Goal: Task Accomplishment & Management: Complete application form

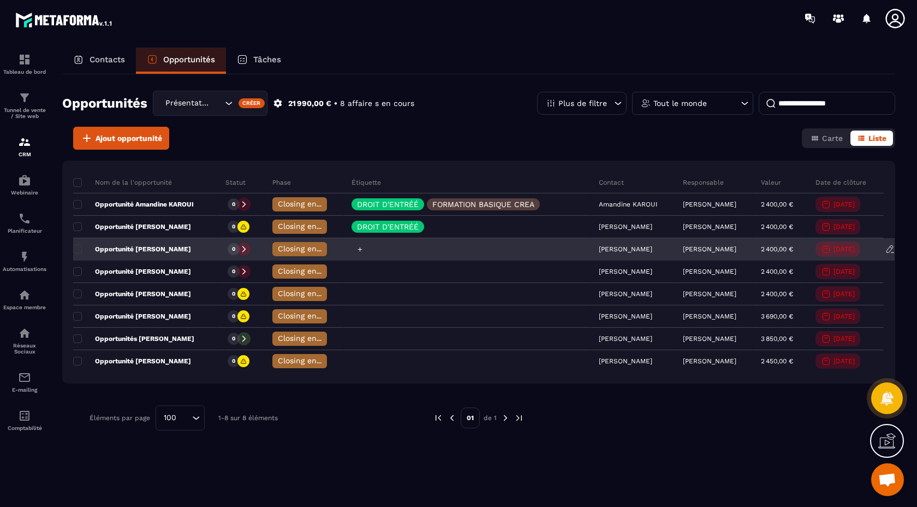
click at [357, 249] on icon at bounding box center [360, 249] width 7 height 7
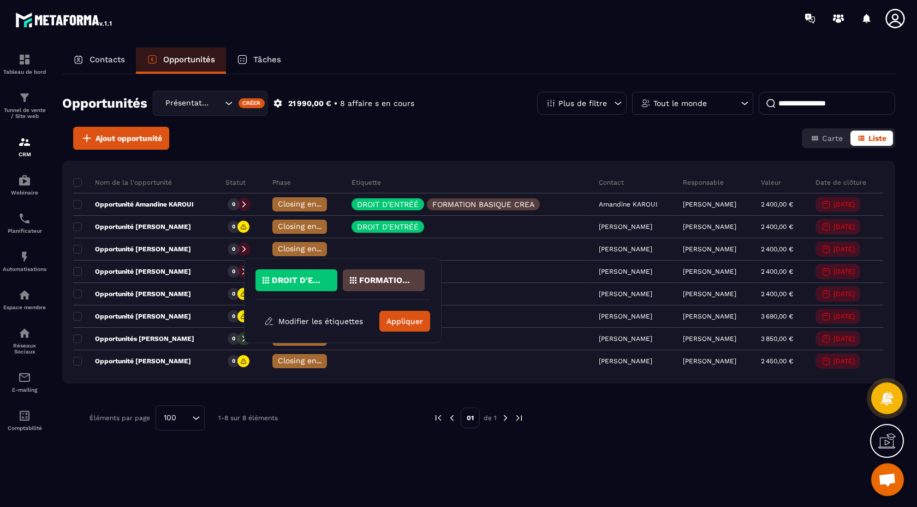
click at [306, 276] on p "DROIT D'ENTRÉÉ" at bounding box center [298, 280] width 53 height 8
click at [404, 326] on button "Appliquer" at bounding box center [404, 321] width 51 height 21
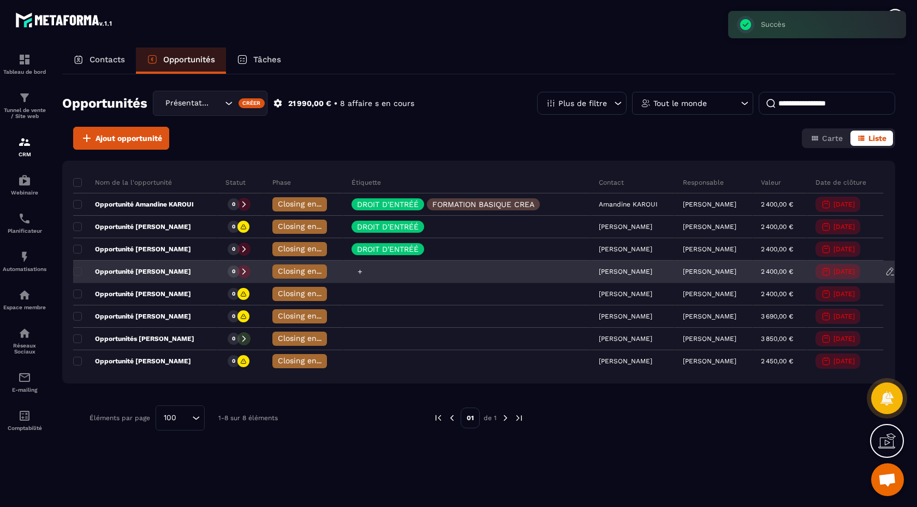
click at [358, 271] on icon at bounding box center [360, 271] width 4 height 4
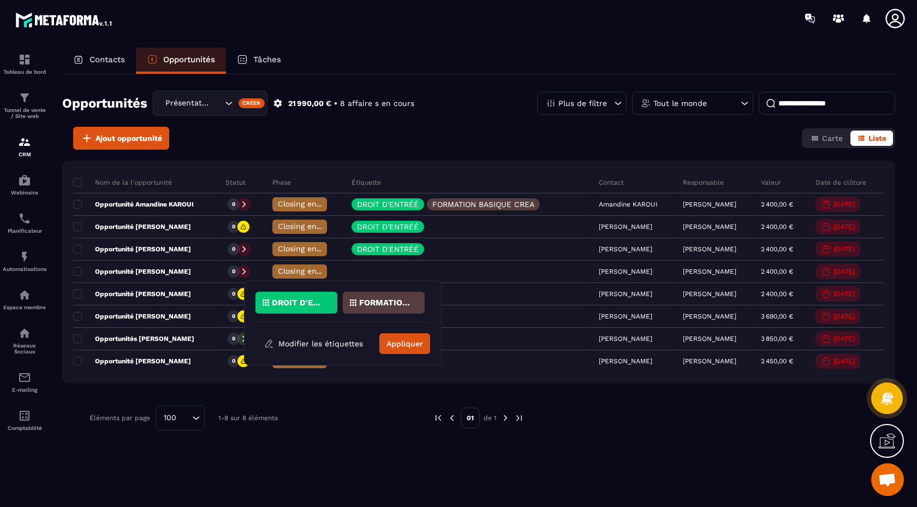
click at [308, 304] on p "DROIT D'ENTRÉÉ" at bounding box center [298, 303] width 53 height 8
click at [407, 342] on button "Appliquer" at bounding box center [404, 343] width 51 height 21
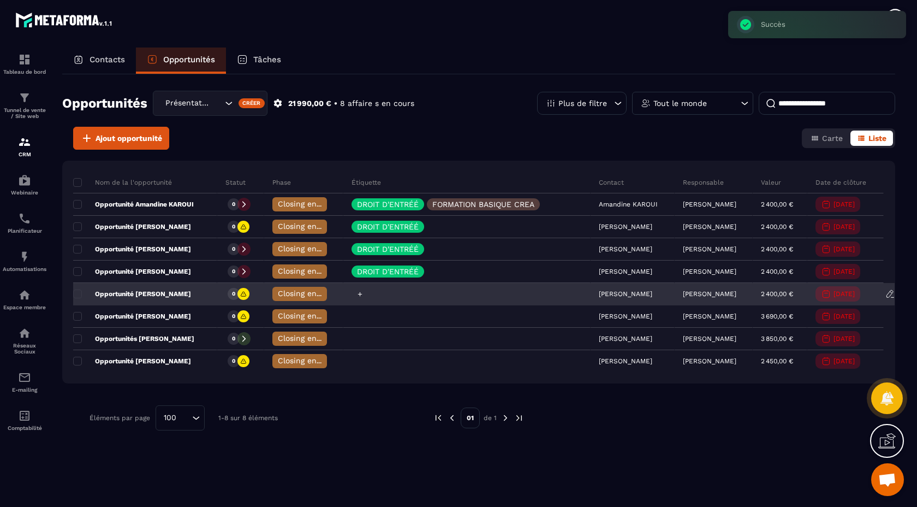
click at [358, 293] on icon at bounding box center [360, 294] width 4 height 4
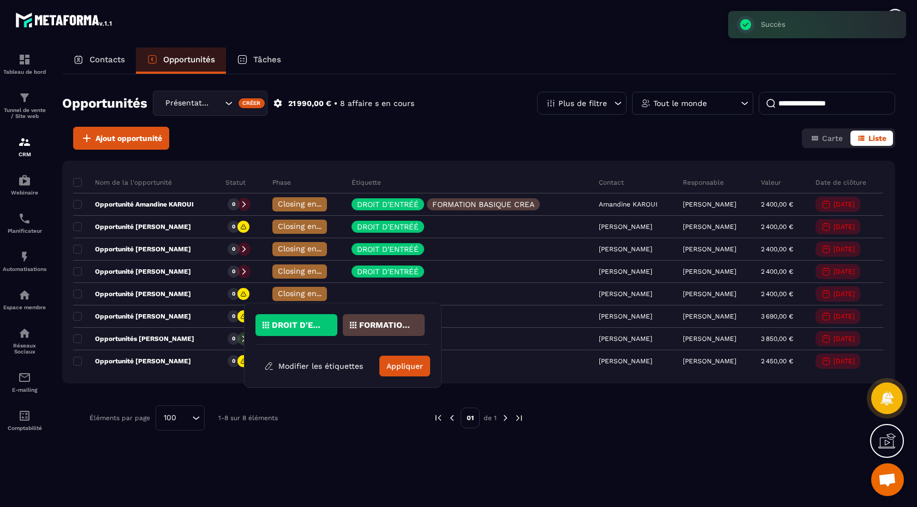
click at [322, 323] on p "DROIT D'ENTRÉÉ" at bounding box center [298, 325] width 53 height 8
click at [402, 368] on button "Appliquer" at bounding box center [404, 365] width 51 height 21
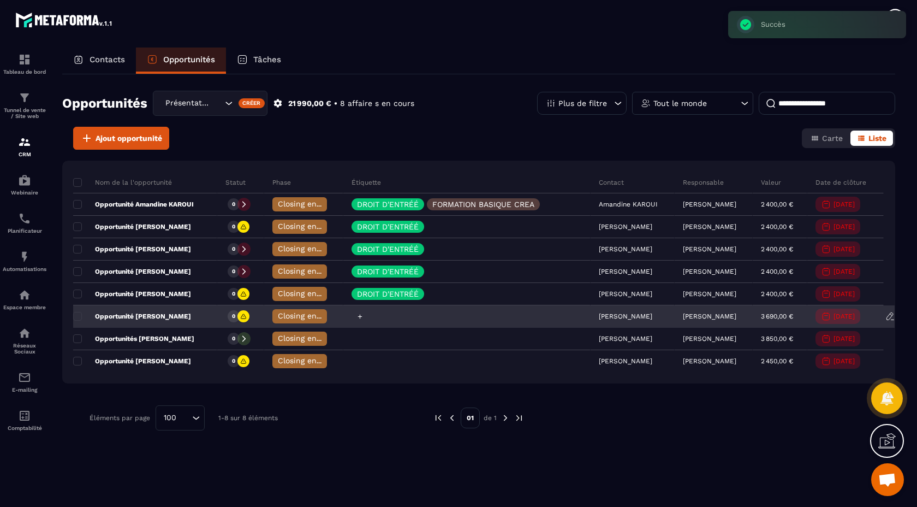
click at [357, 317] on icon at bounding box center [360, 316] width 7 height 7
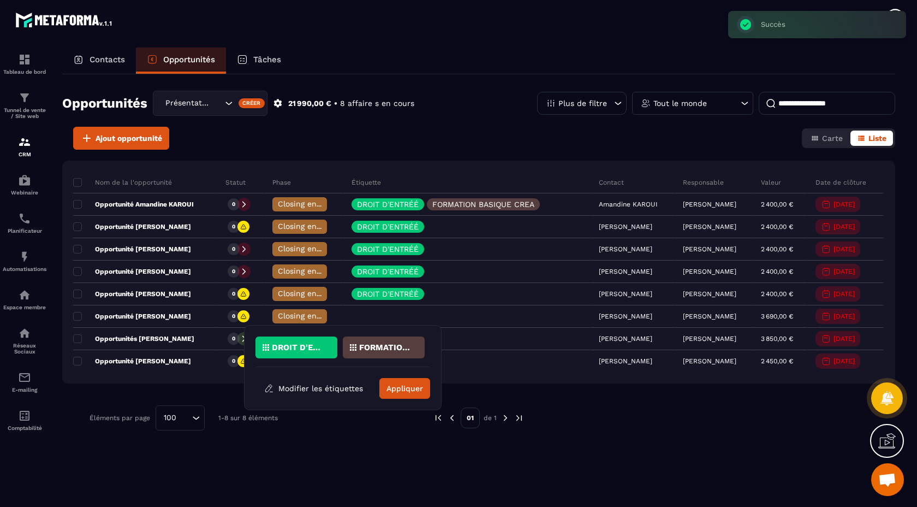
click at [301, 346] on p "DROIT D'ENTRÉÉ" at bounding box center [298, 347] width 53 height 8
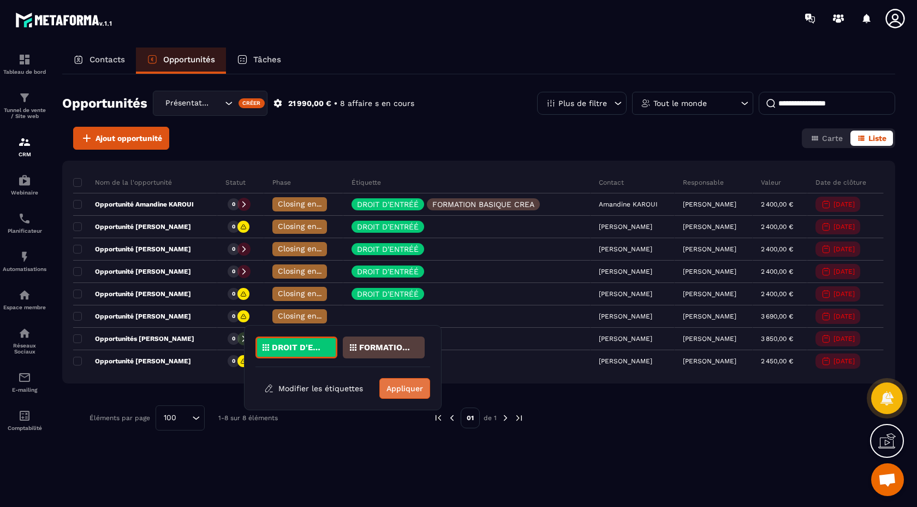
click at [402, 387] on button "Appliquer" at bounding box center [404, 388] width 51 height 21
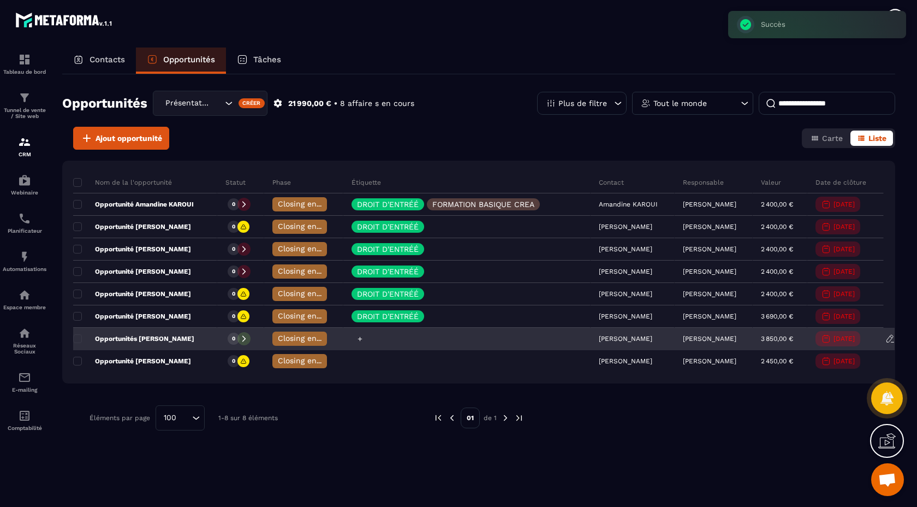
click at [358, 338] on icon at bounding box center [360, 338] width 4 height 4
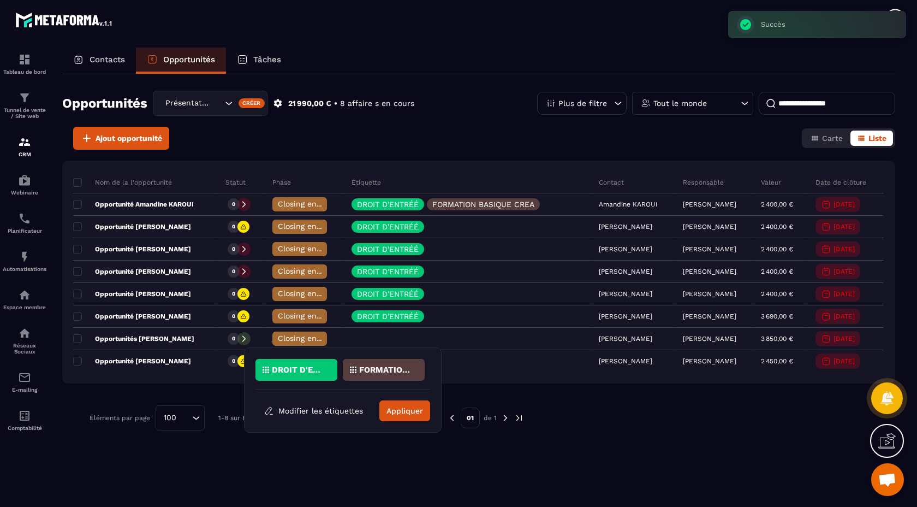
click at [310, 366] on p "DROIT D'ENTRÉÉ" at bounding box center [298, 370] width 53 height 8
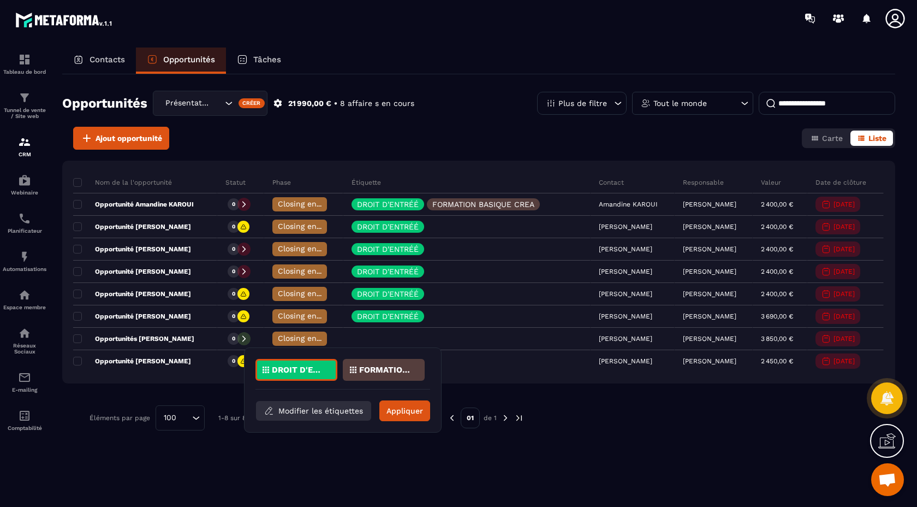
click at [341, 410] on button "Modifier les étiquettes" at bounding box center [313, 411] width 115 height 20
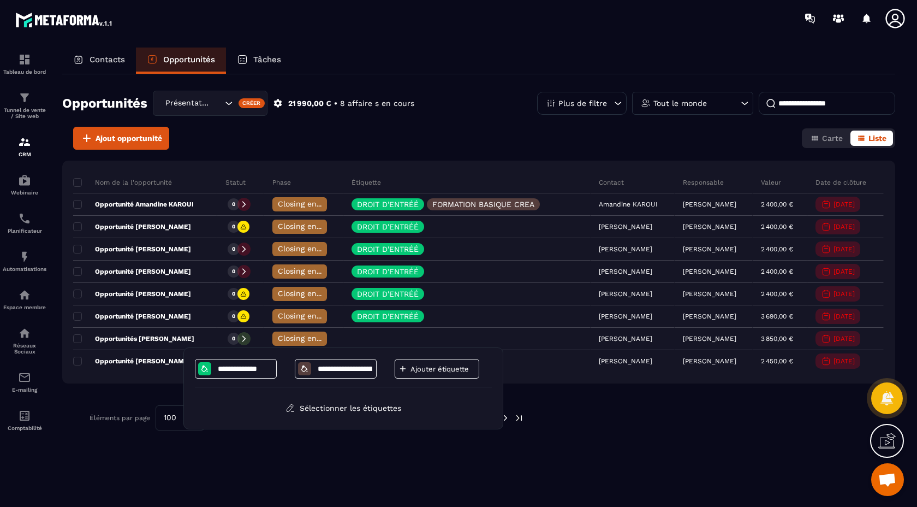
click at [419, 369] on p "Ajouter étiquette" at bounding box center [444, 369] width 66 height 8
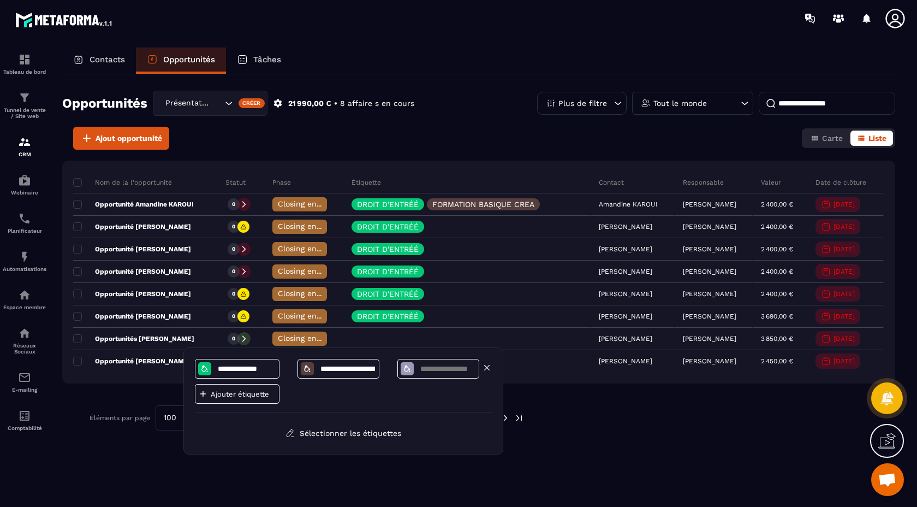
click at [429, 370] on input at bounding box center [447, 368] width 57 height 9
type input "**********"
click at [312, 391] on div "**********" at bounding box center [343, 386] width 297 height 54
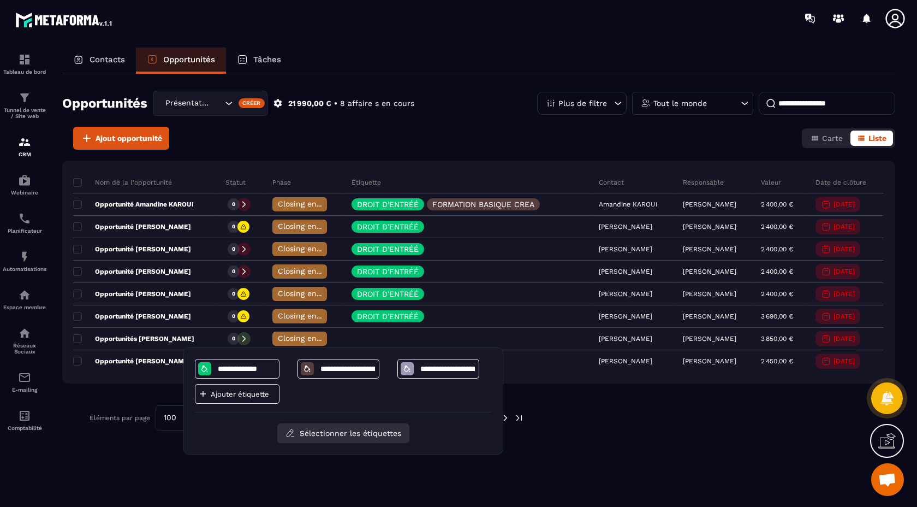
click at [353, 432] on button "Sélectionner les étiquettes" at bounding box center [343, 433] width 132 height 20
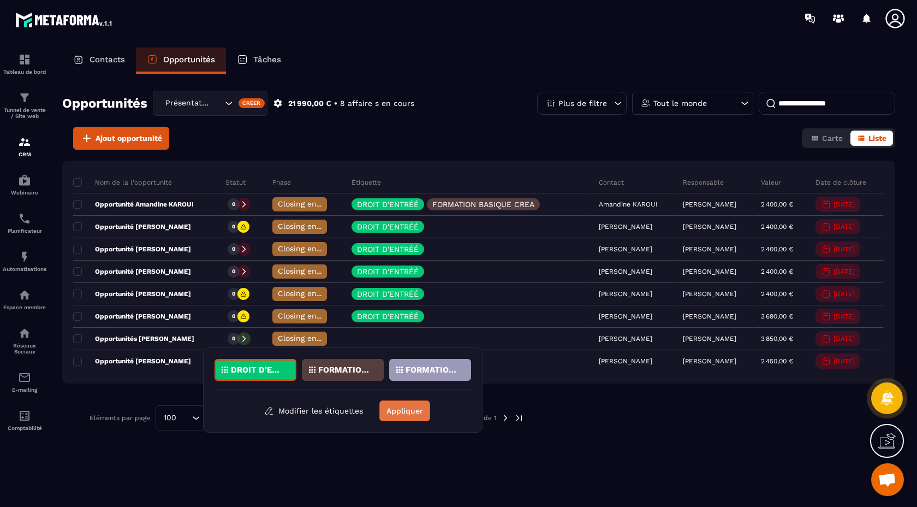
click at [404, 411] on button "Appliquer" at bounding box center [404, 410] width 51 height 21
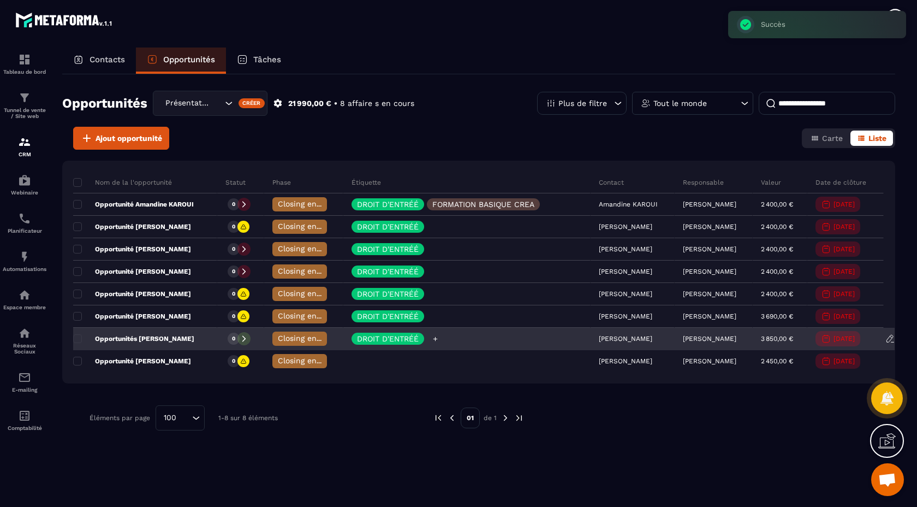
click at [432, 335] on icon at bounding box center [435, 338] width 7 height 7
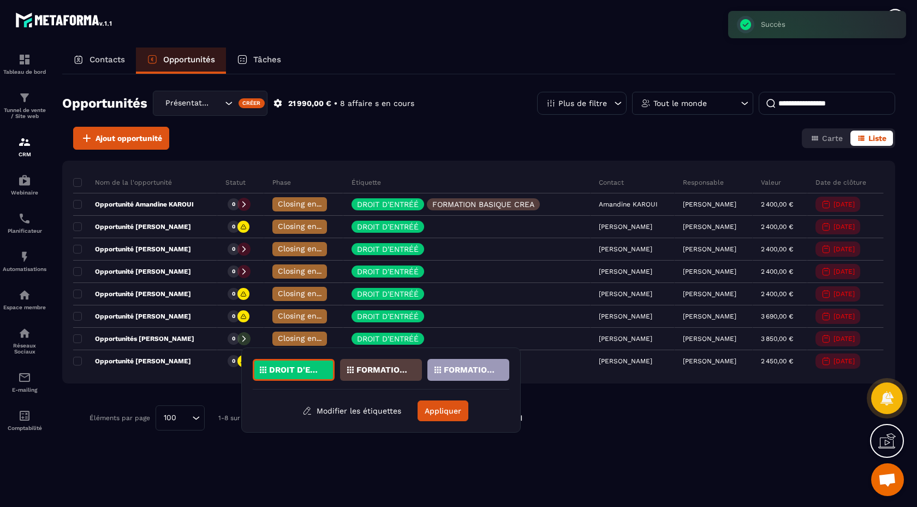
click at [385, 366] on p "FORMATION BASIQUE CREA" at bounding box center [383, 370] width 53 height 8
click at [462, 372] on p "FORMATION AVANCEE CREA" at bounding box center [470, 370] width 53 height 8
click at [443, 407] on button "Appliquer" at bounding box center [443, 410] width 51 height 21
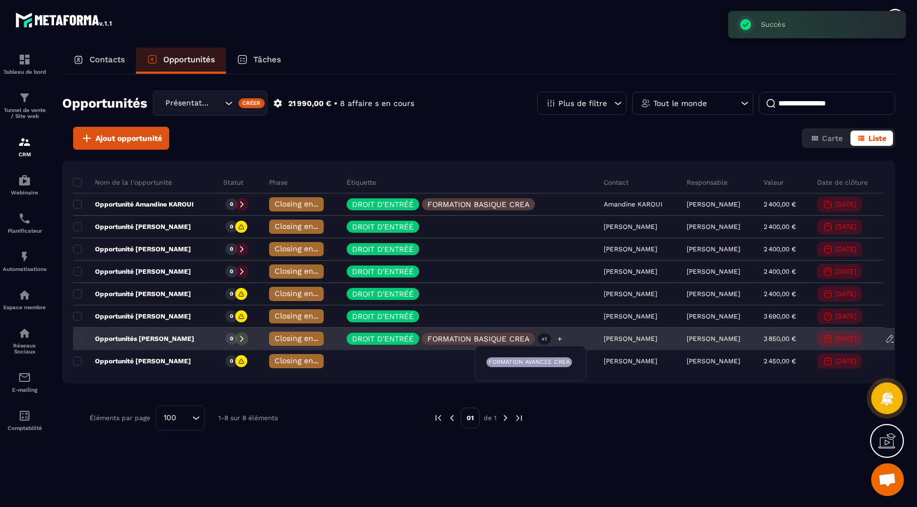
click at [502, 336] on p "FORMATION BASIQUE CREA" at bounding box center [479, 339] width 102 height 8
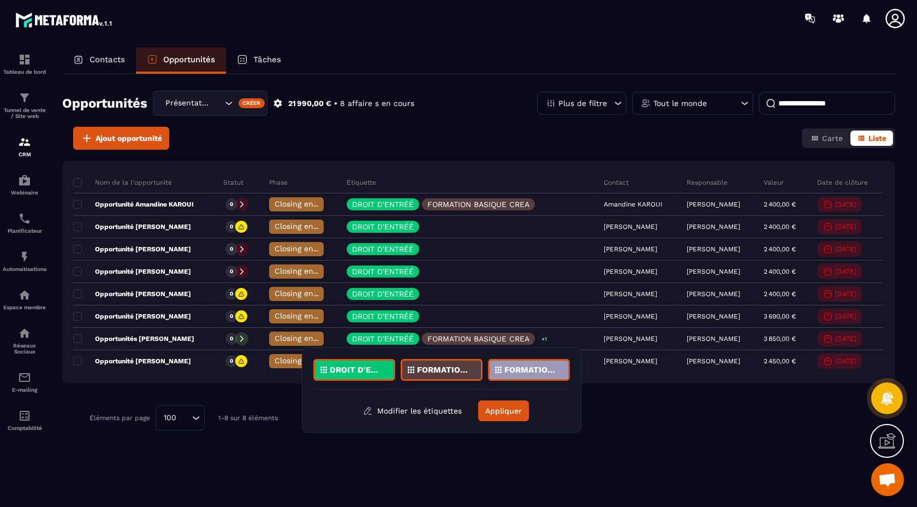
click at [461, 367] on p "FORMATION BASIQUE CREA" at bounding box center [443, 370] width 53 height 8
click at [515, 413] on button "Appliquer" at bounding box center [503, 410] width 51 height 21
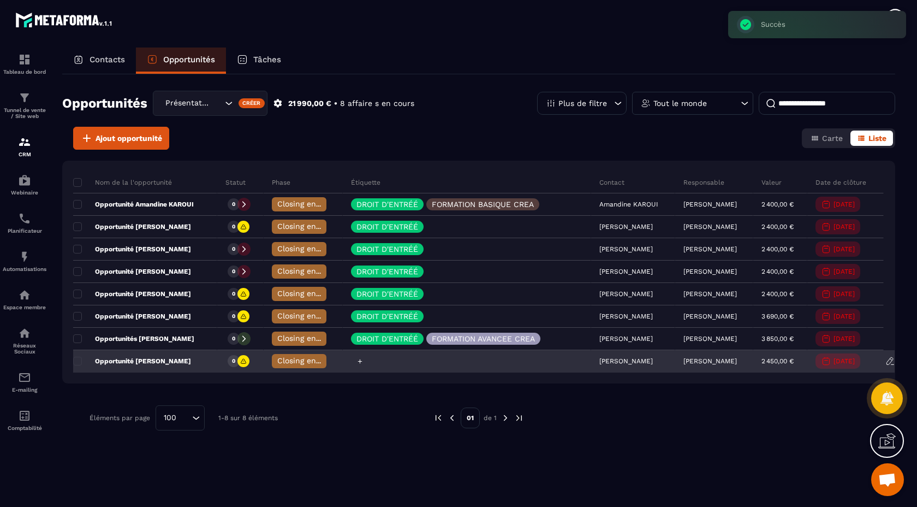
click at [357, 359] on icon at bounding box center [360, 361] width 7 height 7
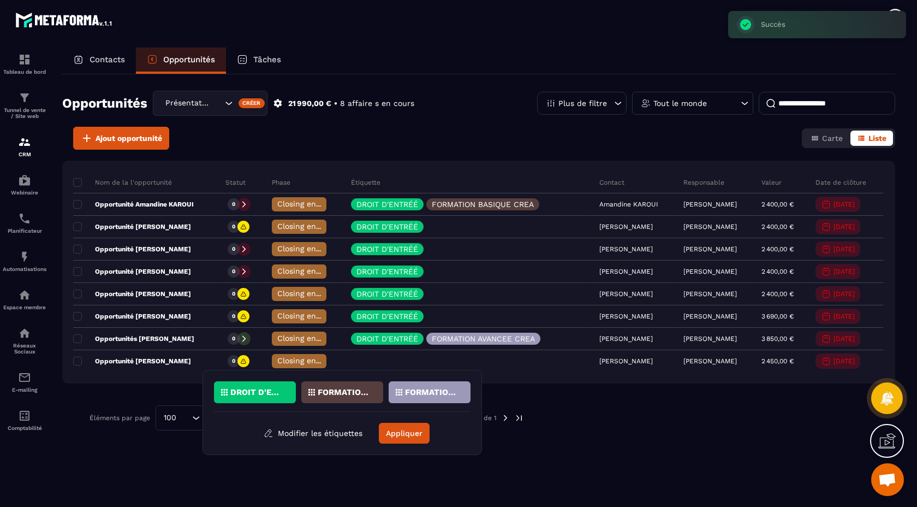
click at [251, 395] on p "DROIT D'ENTRÉÉ" at bounding box center [256, 392] width 53 height 8
click at [331, 393] on p "FORMATION BASIQUE CREA" at bounding box center [344, 392] width 53 height 8
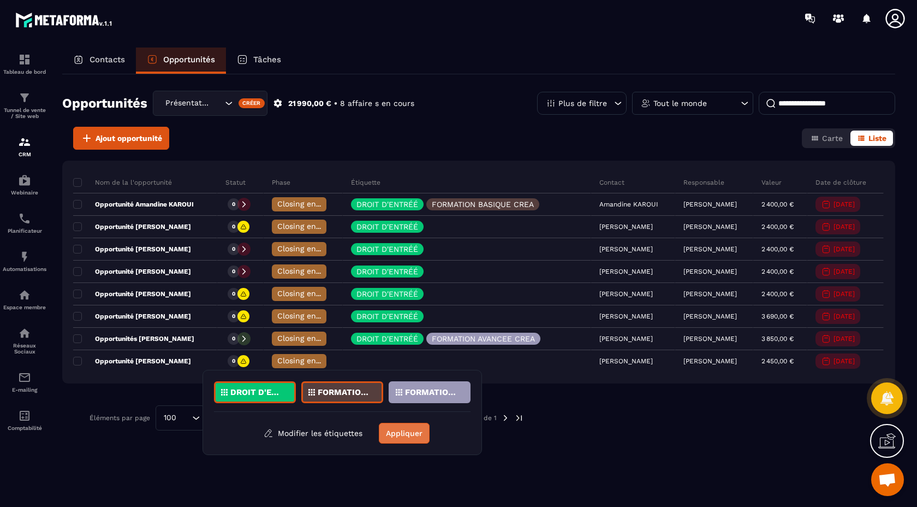
click at [404, 431] on button "Appliquer" at bounding box center [404, 433] width 51 height 21
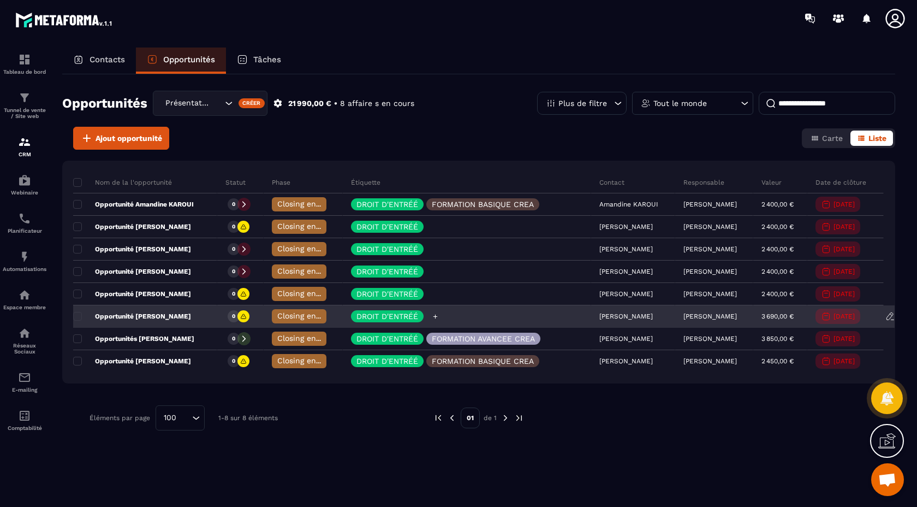
click at [432, 314] on icon at bounding box center [435, 316] width 7 height 7
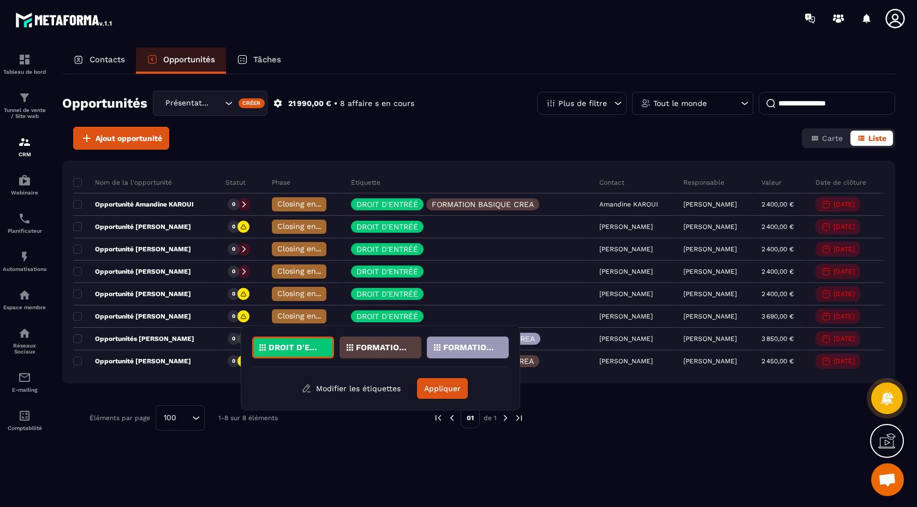
click at [427, 341] on div "FORMATION BASIQUE CREA" at bounding box center [468, 347] width 82 height 22
click at [440, 387] on button "Appliquer" at bounding box center [442, 388] width 51 height 21
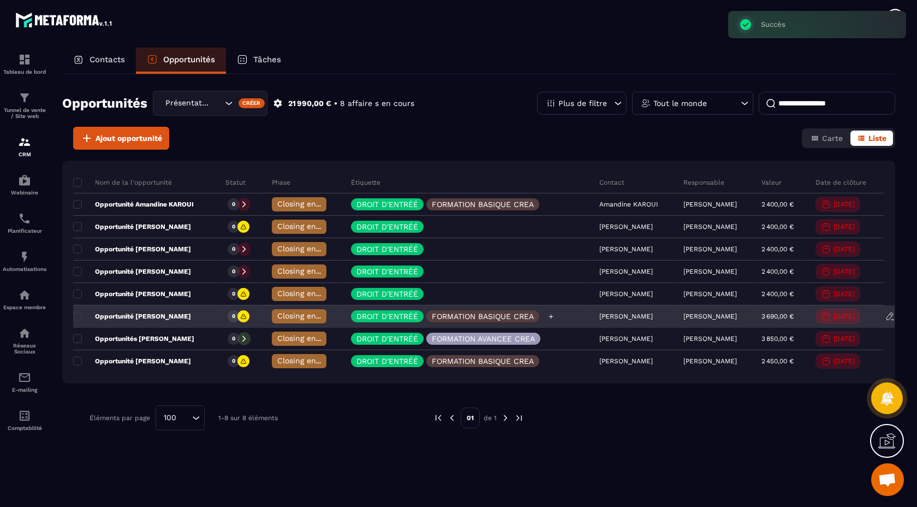
click at [482, 316] on p "FORMATION BASIQUE CREA" at bounding box center [483, 316] width 102 height 8
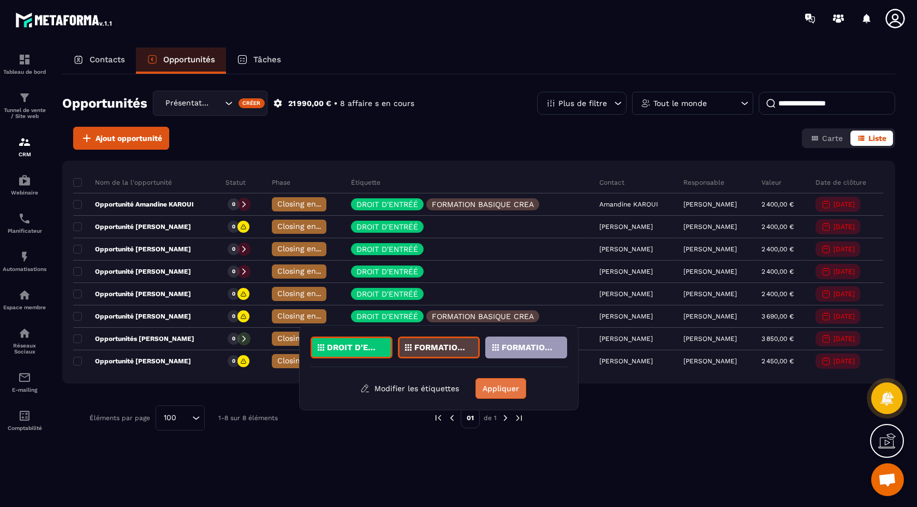
click at [503, 386] on button "Appliquer" at bounding box center [501, 388] width 51 height 21
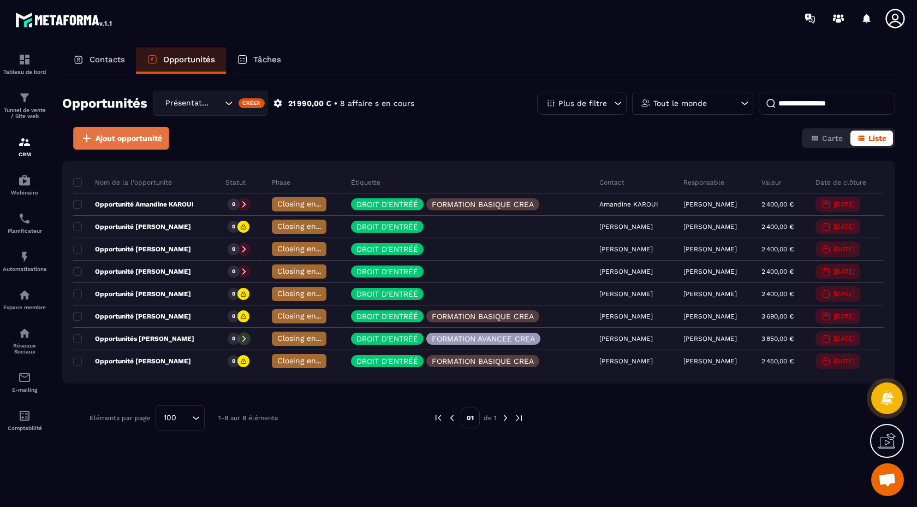
click at [131, 137] on span "Ajout opportunité" at bounding box center [129, 138] width 67 height 11
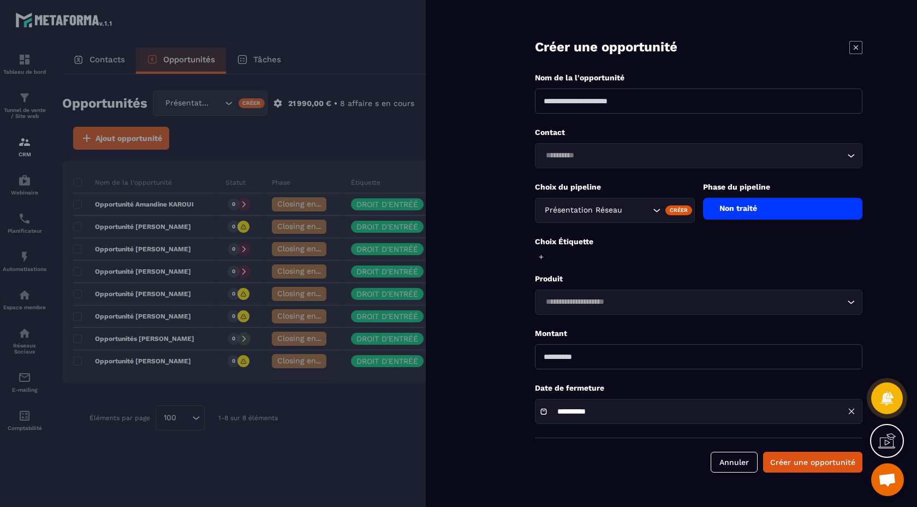
click at [754, 204] on div "Non traité" at bounding box center [783, 209] width 160 height 22
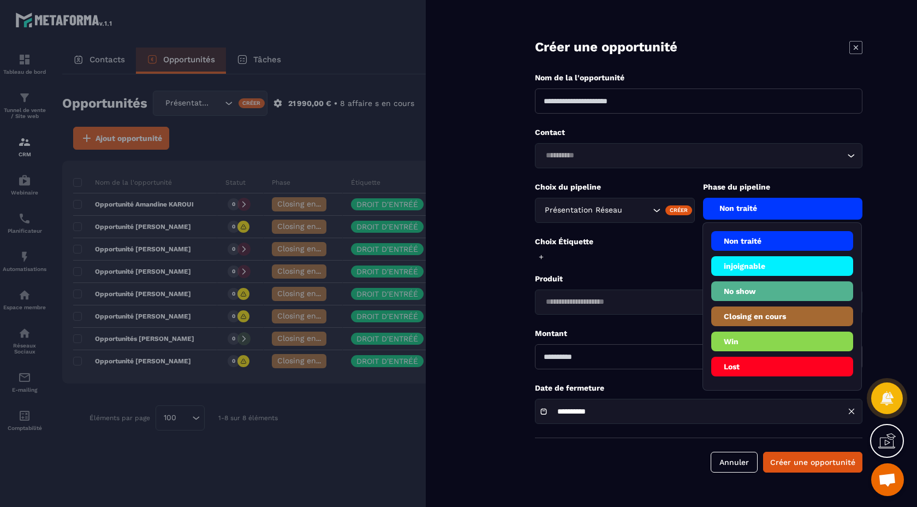
click at [761, 331] on li "Closing en cours" at bounding box center [782, 341] width 143 height 20
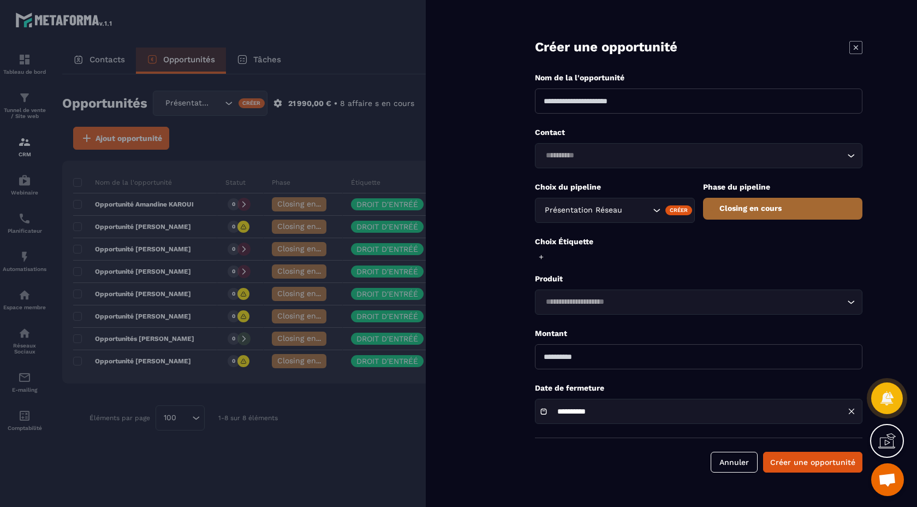
click at [644, 102] on input at bounding box center [699, 100] width 328 height 25
click at [557, 157] on div "Loading..." at bounding box center [699, 155] width 328 height 25
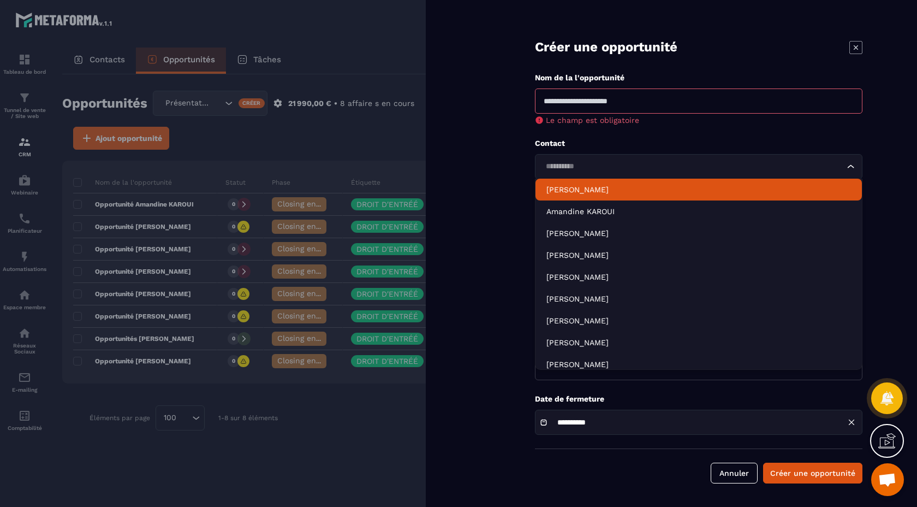
click at [578, 189] on p "[PERSON_NAME]" at bounding box center [699, 189] width 305 height 11
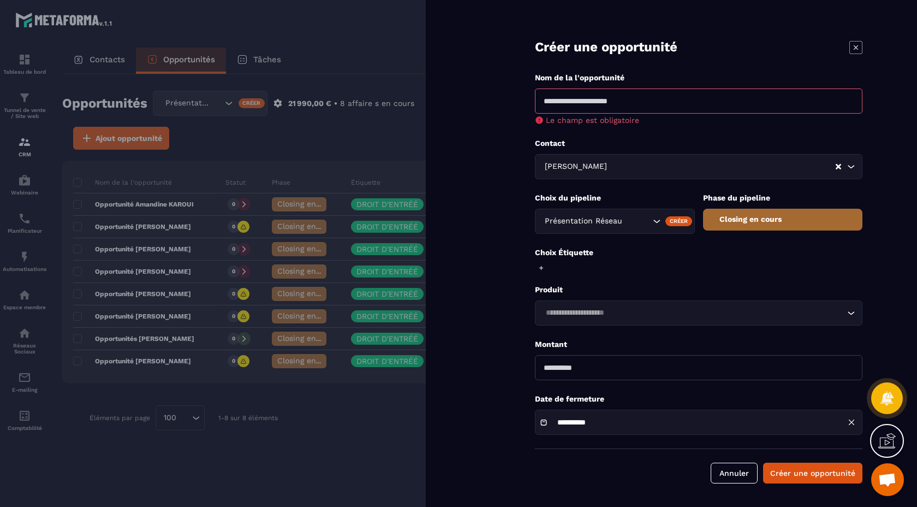
click at [606, 104] on input at bounding box center [699, 100] width 328 height 25
type input "**********"
click at [543, 268] on form "**********" at bounding box center [698, 252] width 437 height 505
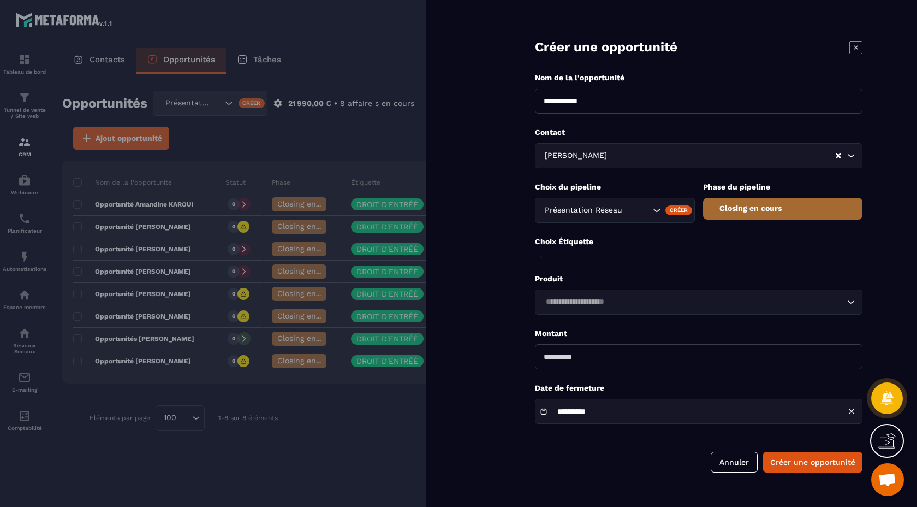
click at [543, 259] on icon at bounding box center [541, 256] width 7 height 7
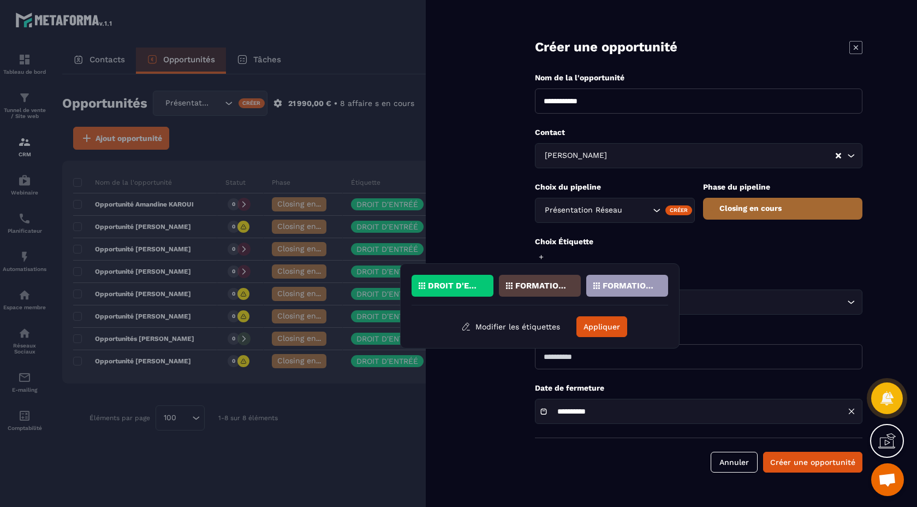
click at [459, 282] on p "DROIT D'ENTRÉÉ" at bounding box center [454, 286] width 53 height 8
click at [554, 286] on p "FORMATION BASIQUE CREA" at bounding box center [541, 286] width 53 height 8
click at [605, 322] on button "Appliquer" at bounding box center [602, 326] width 51 height 21
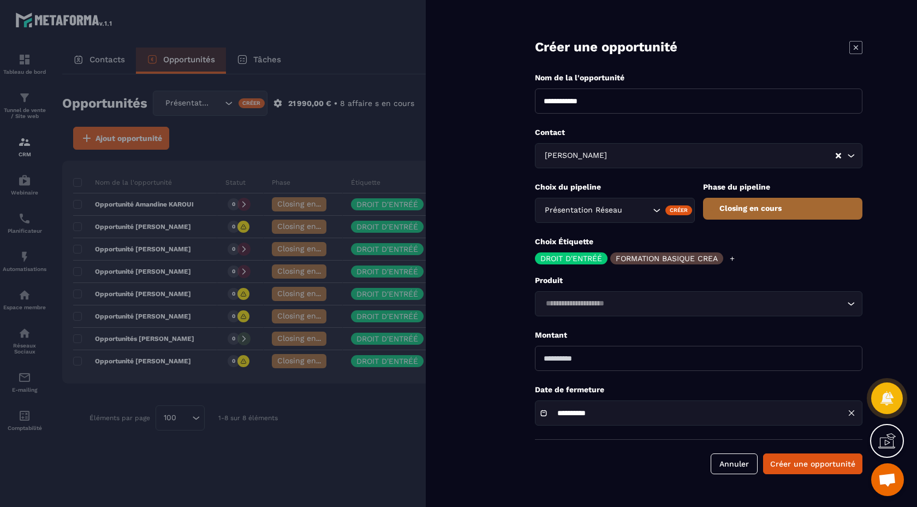
click at [719, 308] on input "Search for option" at bounding box center [693, 304] width 302 height 12
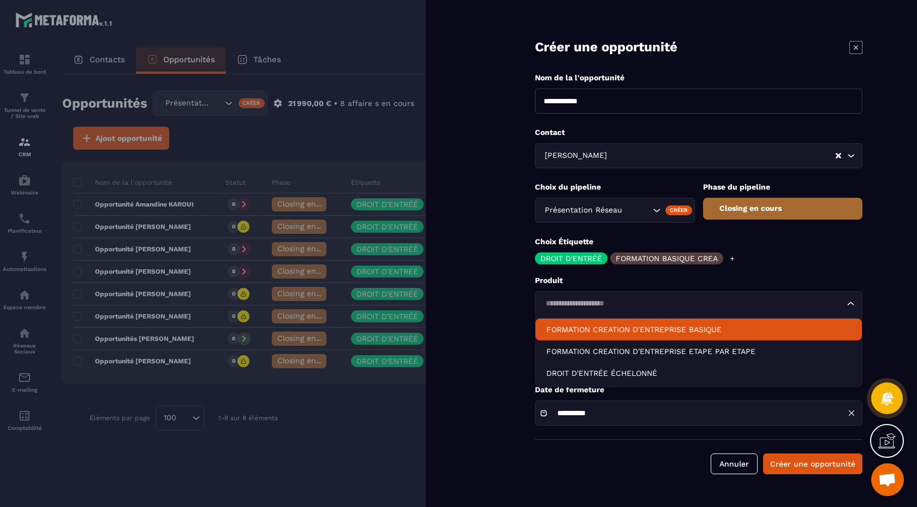
click at [699, 327] on p "FORMATION CREATION D'ENTREPRISE BASIQUE" at bounding box center [699, 329] width 305 height 11
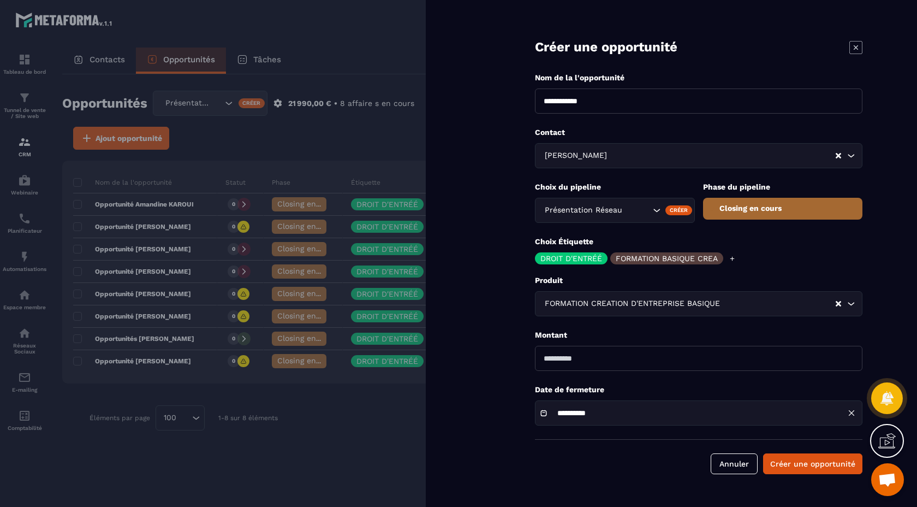
click at [743, 330] on p "Montant" at bounding box center [699, 335] width 328 height 10
click at [752, 305] on input "Search for option" at bounding box center [778, 304] width 112 height 12
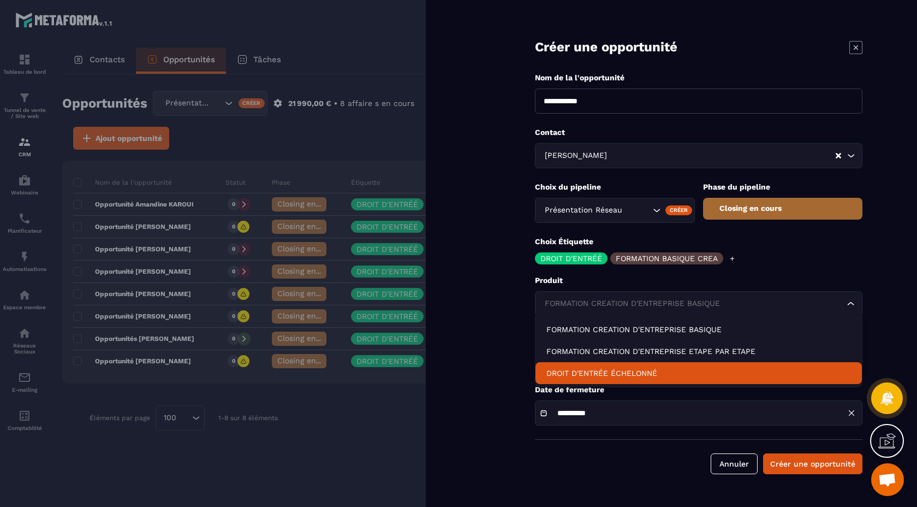
click at [676, 367] on p "DROIT D'ENTRÉE ÉCHELONNÉ" at bounding box center [699, 372] width 305 height 11
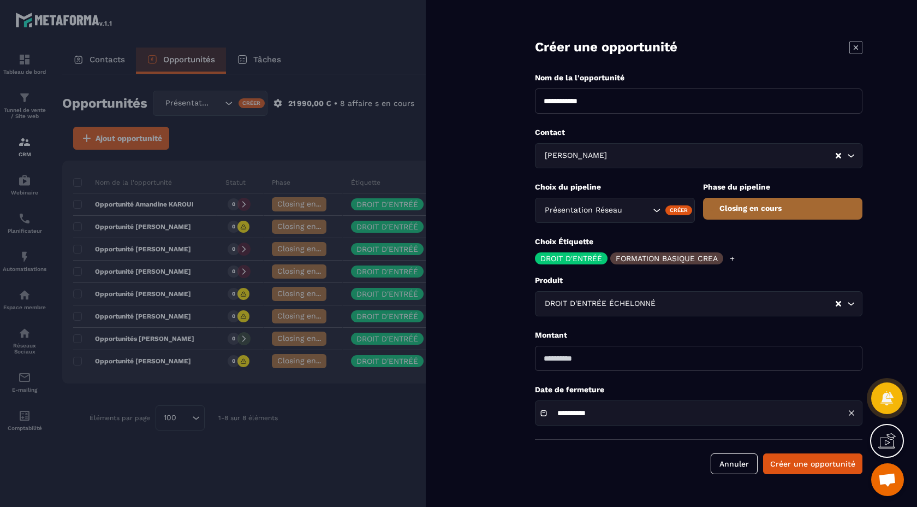
click at [722, 307] on input "Search for option" at bounding box center [746, 304] width 177 height 12
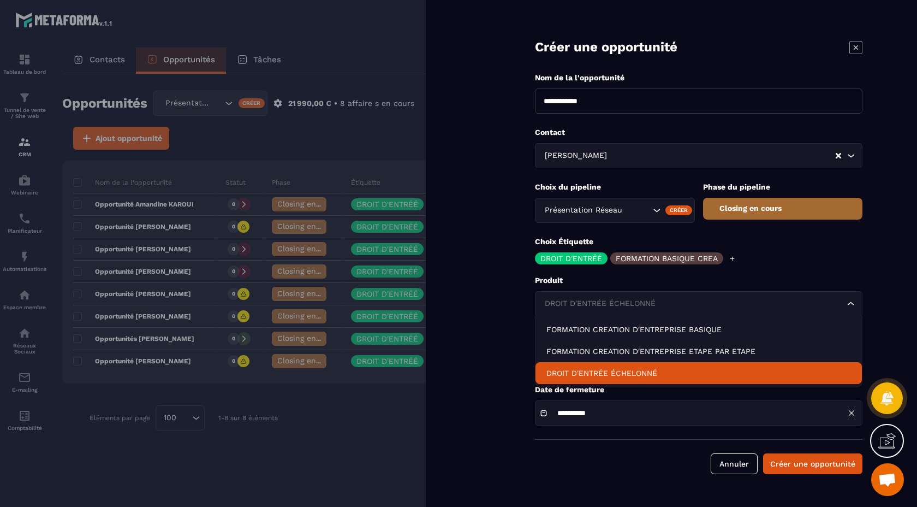
click at [709, 370] on p "DROIT D'ENTRÉE ÉCHELONNÉ" at bounding box center [699, 372] width 305 height 11
click at [643, 306] on div "DROIT D'ENTRÉE ÉCHELONNÉ" at bounding box center [693, 304] width 305 height 12
click at [636, 366] on li "DROIT D'ENTRÉE ÉCHELONNÉ" at bounding box center [699, 373] width 327 height 22
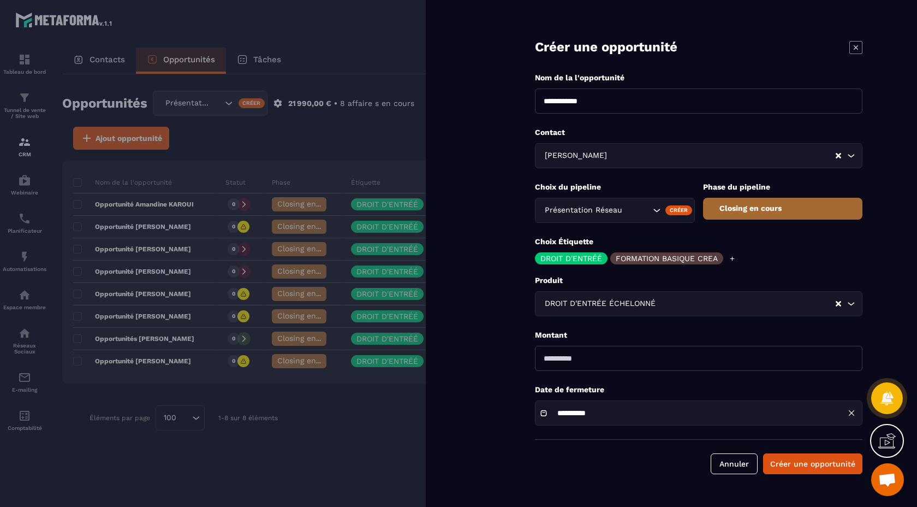
click at [590, 364] on input "****" at bounding box center [699, 358] width 328 height 25
drag, startPoint x: 584, startPoint y: 354, endPoint x: 529, endPoint y: 353, distance: 55.2
click at [529, 353] on form "**********" at bounding box center [698, 248] width 437 height 496
type input "****"
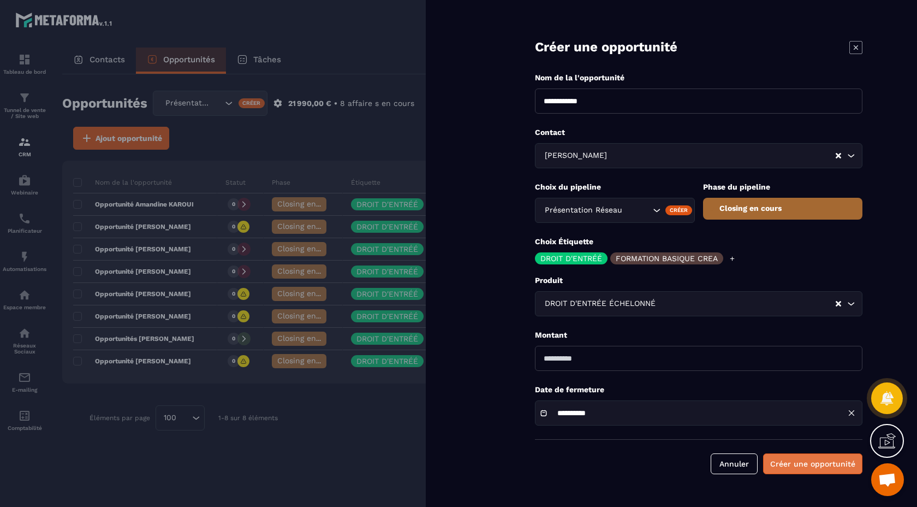
click at [839, 464] on button "Créer une opportunité" at bounding box center [812, 463] width 99 height 21
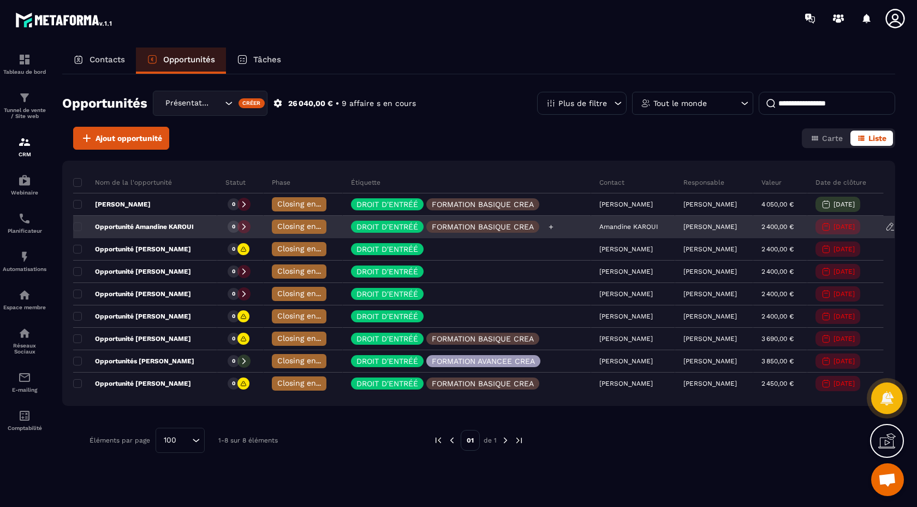
click at [554, 225] on div "DROIT D'ENTRÉÉ FORMATION BASIQUE CREA" at bounding box center [467, 227] width 248 height 22
click at [181, 223] on p "Opportunité Amandine KAROUI" at bounding box center [133, 226] width 121 height 9
